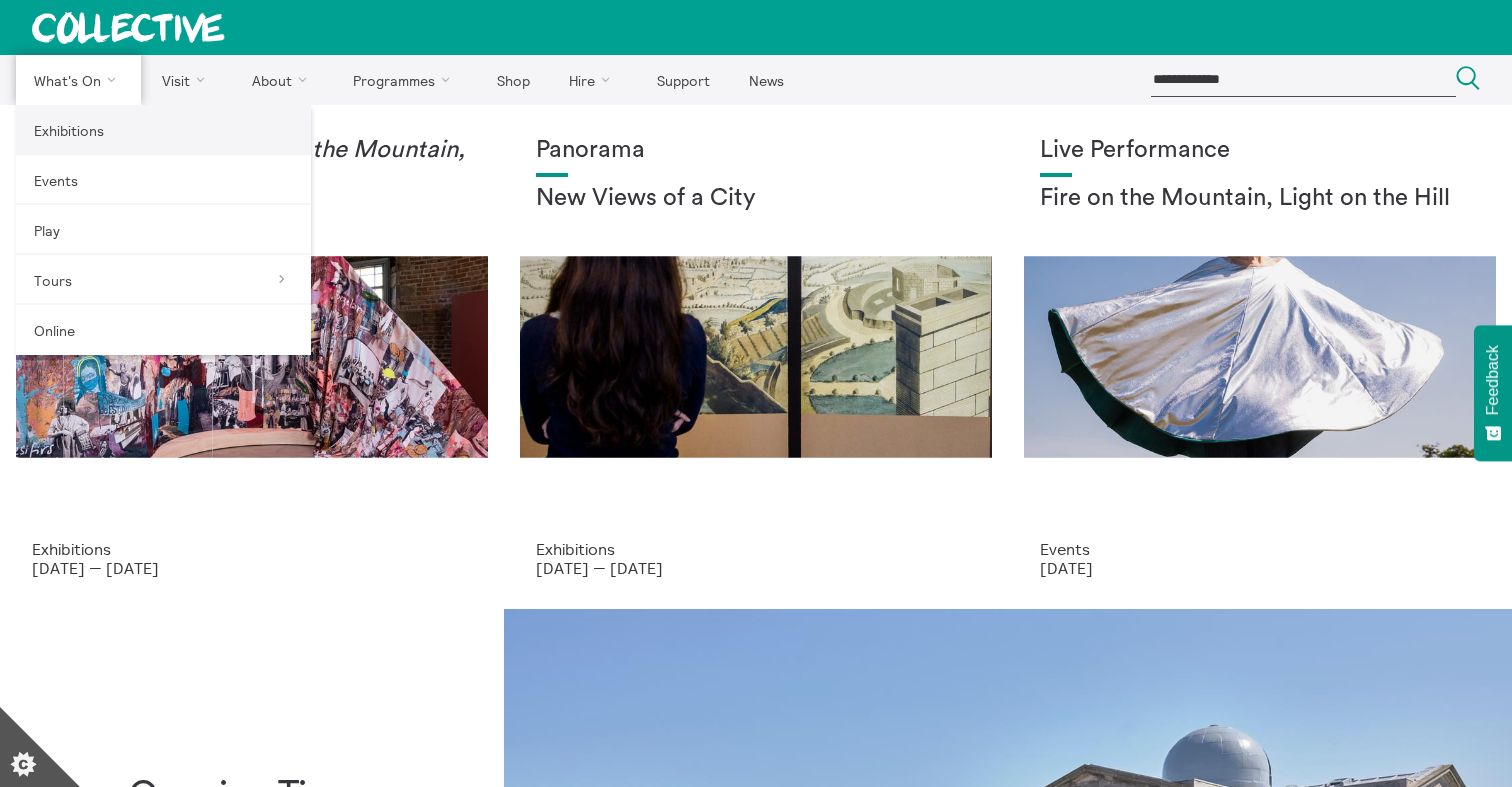
click at [92, 131] on link "Exhibitions" at bounding box center [163, 130] width 295 height 50
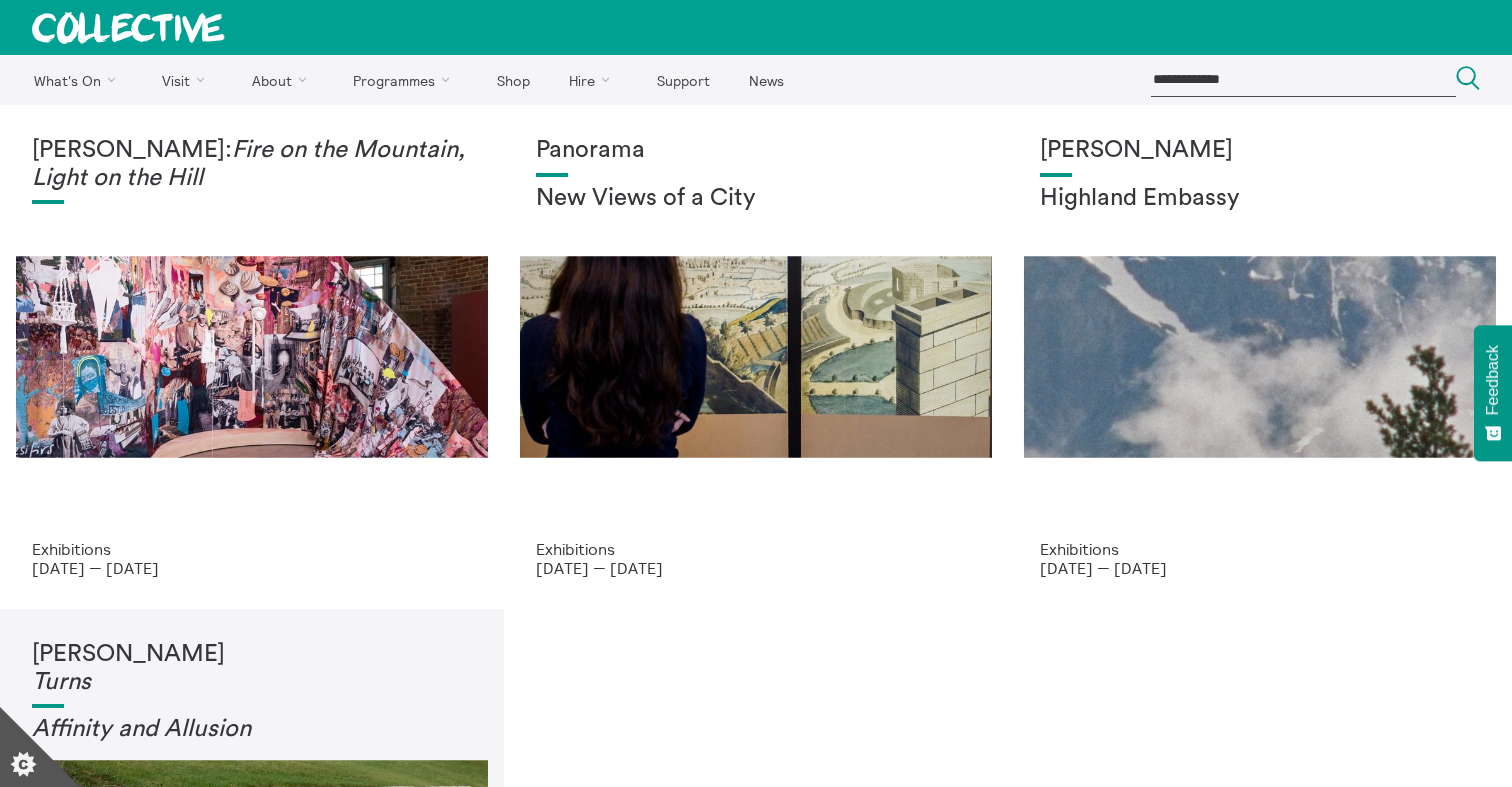
click at [1092, 79] on ul "What's On Back What's On Exhibitions Events Play Tours Back Tours Guided Tours …" at bounding box center [583, 80] width 1135 height 50
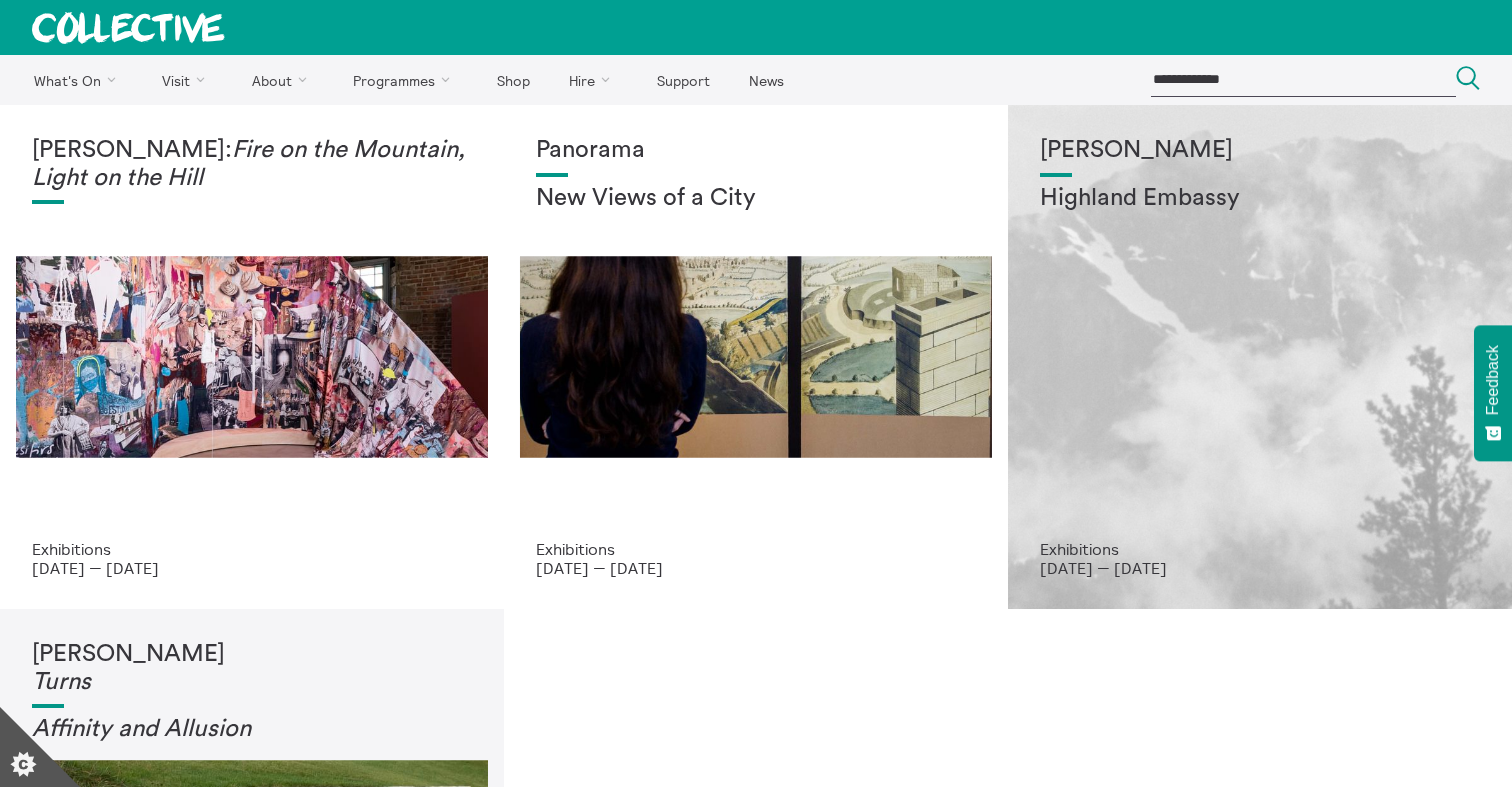
click at [1165, 329] on div "Shen Xin Highland Embassy" at bounding box center [1260, 338] width 440 height 403
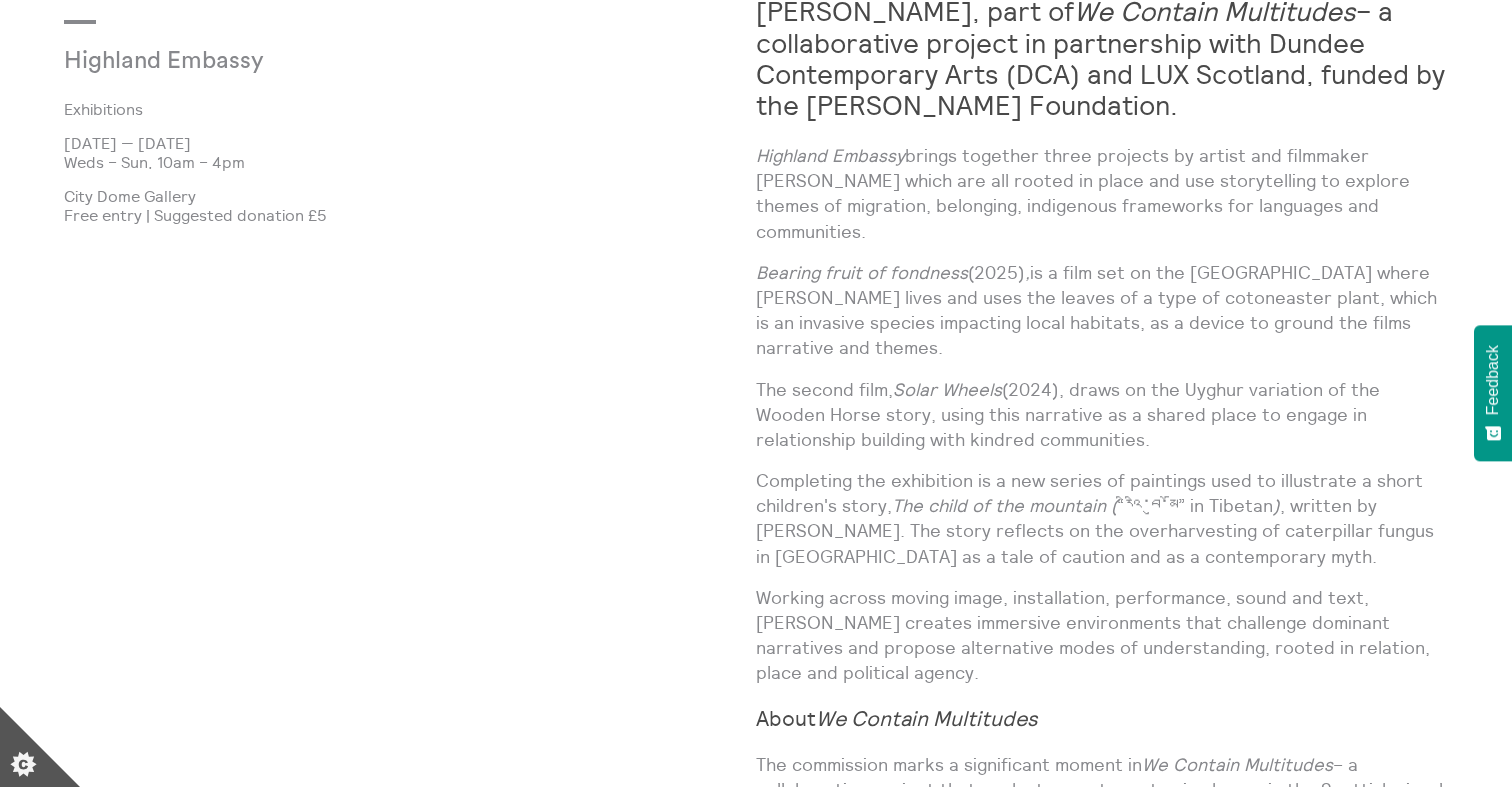
scroll to position [1354, 0]
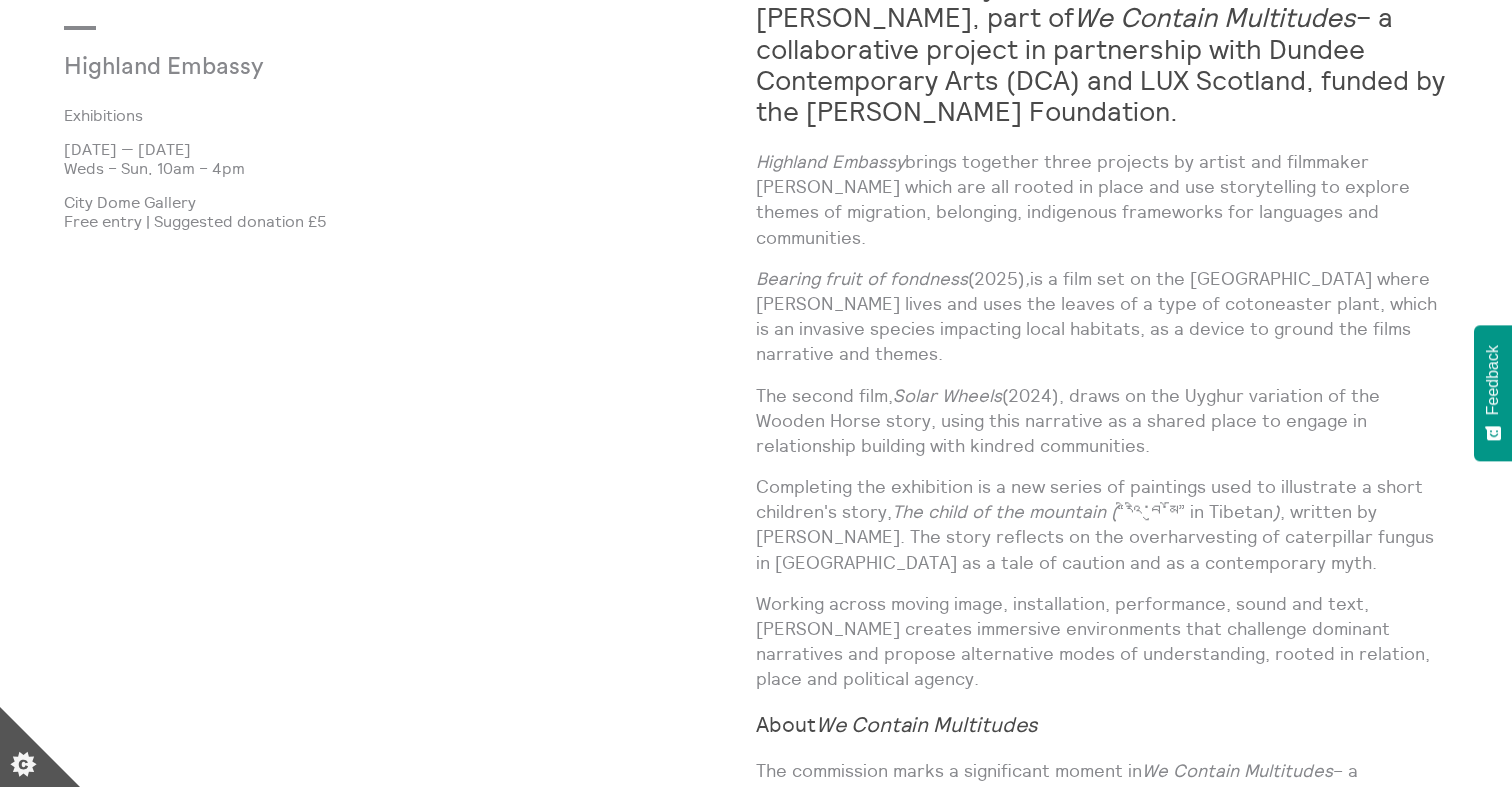
click at [582, 255] on div "[PERSON_NAME] Highland Embassy Exhibitions [DATE] — [DATE] Weds – Sun, 10am – 4…" at bounding box center [410, 607] width 692 height 1317
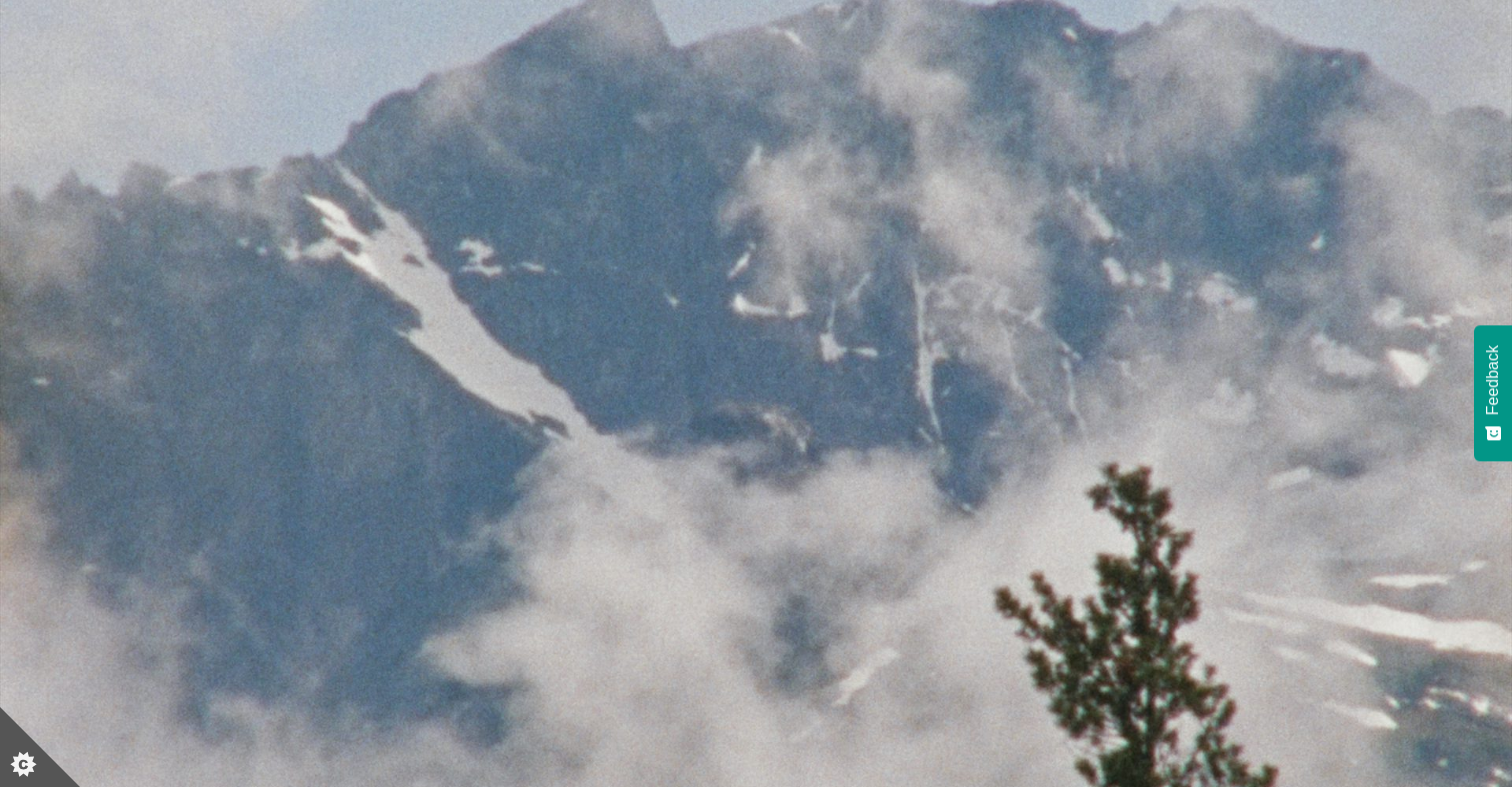
scroll to position [0, 0]
